Goal: Find contact information: Find contact information

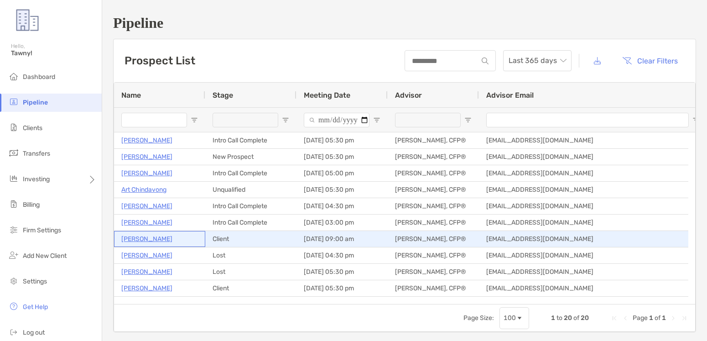
click at [134, 240] on p "[PERSON_NAME]" at bounding box center [146, 238] width 51 height 11
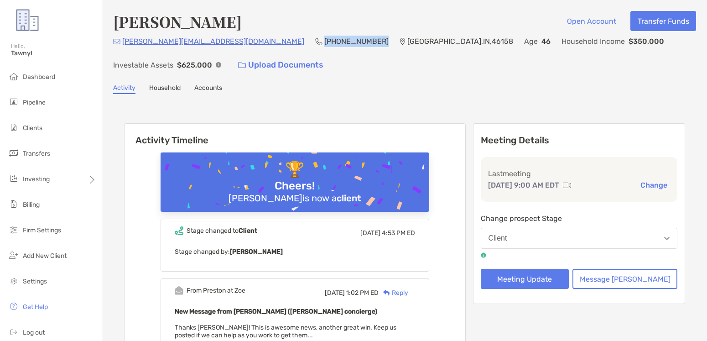
drag, startPoint x: 249, startPoint y: 41, endPoint x: 301, endPoint y: 42, distance: 52.0
click at [324, 42] on p "[PHONE_NUMBER]" at bounding box center [356, 41] width 64 height 11
copy p "[PHONE_NUMBER]"
